Goal: Find contact information: Find contact information

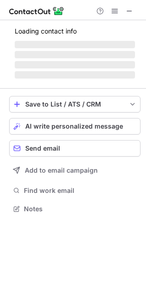
scroll to position [191, 146]
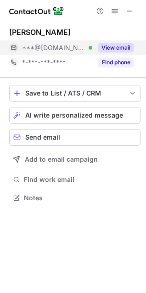
click at [121, 45] on button "View email" at bounding box center [116, 47] width 36 height 9
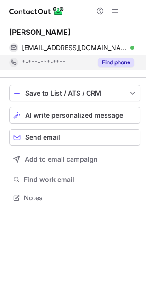
click at [121, 63] on button "Find phone" at bounding box center [116, 62] width 36 height 9
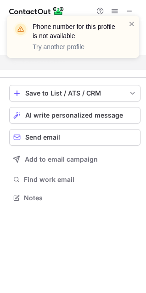
scroll to position [176, 146]
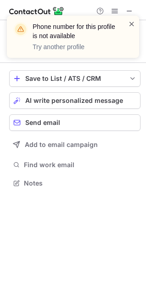
click at [132, 20] on span at bounding box center [131, 23] width 7 height 9
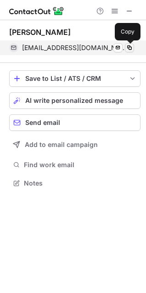
click at [128, 45] on span at bounding box center [129, 47] width 7 height 7
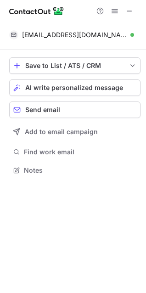
scroll to position [163, 146]
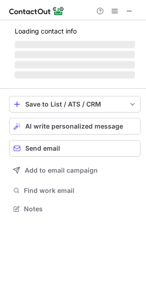
scroll to position [206, 146]
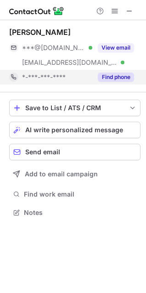
click at [102, 73] on button "Find phone" at bounding box center [116, 76] width 36 height 9
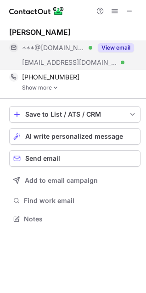
click at [116, 47] on button "View email" at bounding box center [116, 47] width 36 height 9
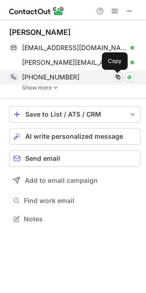
click at [117, 77] on span at bounding box center [117, 76] width 7 height 7
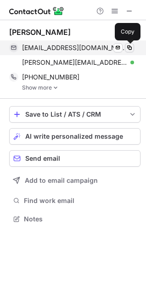
click at [127, 46] on span at bounding box center [129, 47] width 7 height 7
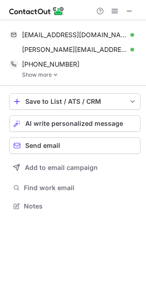
scroll to position [200, 146]
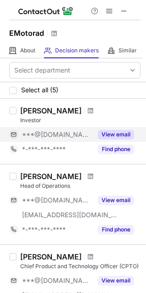
click at [115, 133] on button "View email" at bounding box center [116, 134] width 36 height 9
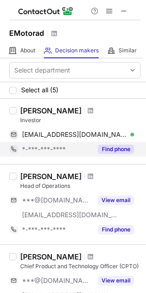
click at [121, 151] on button "Find phone" at bounding box center [116, 148] width 36 height 9
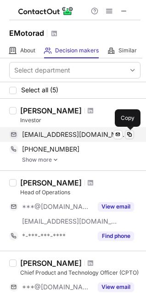
click at [129, 133] on span at bounding box center [129, 134] width 7 height 7
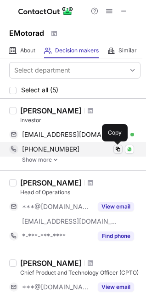
click at [116, 150] on span at bounding box center [117, 148] width 7 height 7
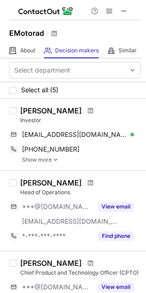
drag, startPoint x: 22, startPoint y: 111, endPoint x: 74, endPoint y: 109, distance: 52.3
click at [74, 109] on div "Shilpa Kulkarni" at bounding box center [80, 110] width 120 height 9
copy div "Shilpa Kulkarni"
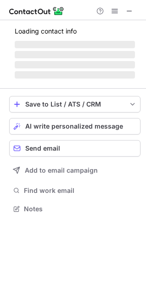
scroll to position [206, 146]
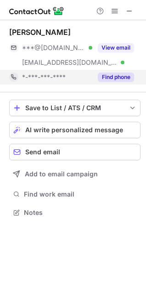
drag, startPoint x: 102, startPoint y: 72, endPoint x: 113, endPoint y: 76, distance: 11.0
click at [113, 76] on button "Find phone" at bounding box center [116, 76] width 36 height 9
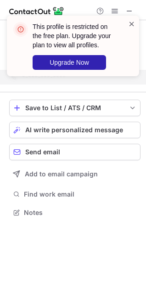
click at [131, 23] on span at bounding box center [131, 23] width 7 height 9
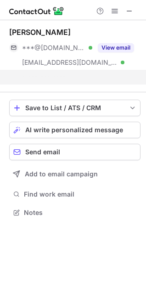
scroll to position [191, 146]
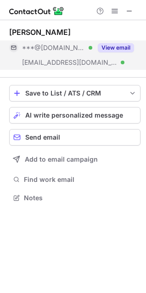
click at [124, 46] on button "View email" at bounding box center [116, 47] width 36 height 9
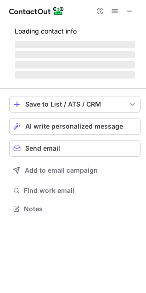
scroll to position [206, 146]
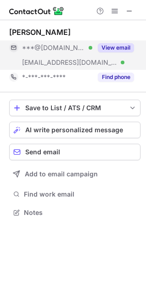
click at [106, 43] on button "View email" at bounding box center [116, 47] width 36 height 9
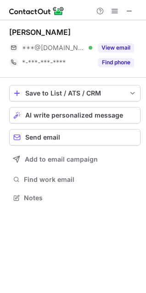
scroll to position [191, 146]
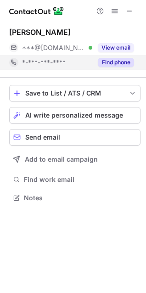
click at [121, 65] on button "Find phone" at bounding box center [116, 62] width 36 height 9
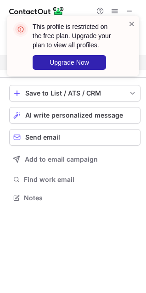
scroll to position [176, 146]
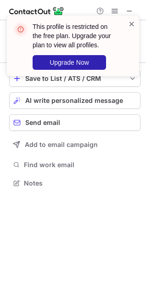
click at [134, 21] on span at bounding box center [131, 23] width 7 height 9
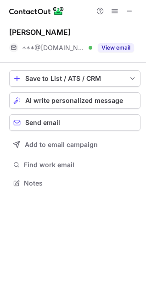
click at [134, 21] on span at bounding box center [131, 23] width 7 height 9
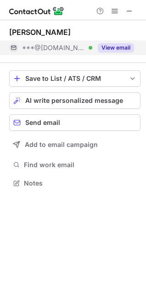
click at [117, 44] on button "View email" at bounding box center [116, 47] width 36 height 9
